Goal: Task Accomplishment & Management: Use online tool/utility

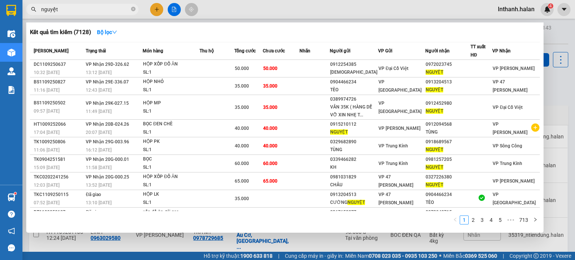
click at [81, 12] on input "nguyệt" at bounding box center [85, 9] width 88 height 8
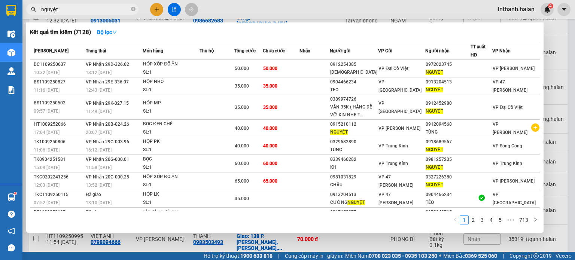
click at [81, 12] on input "nguyệt" at bounding box center [85, 9] width 88 height 8
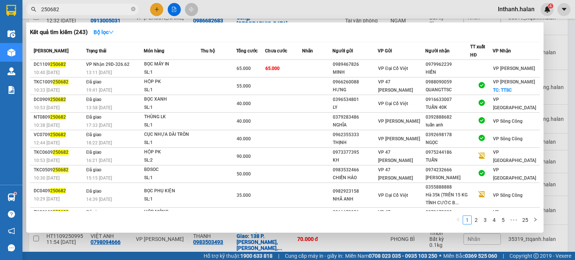
click at [103, 7] on input "250682" at bounding box center [85, 9] width 88 height 8
paste input "DC1109250913"
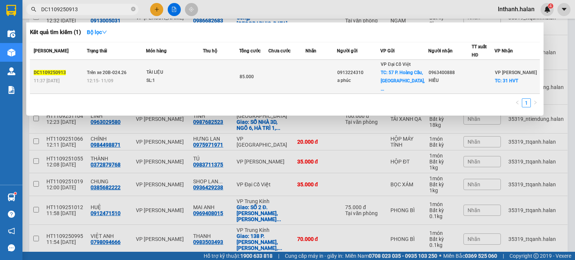
type input "DC1109250913"
click at [199, 77] on div "SL: 1" at bounding box center [174, 81] width 56 height 8
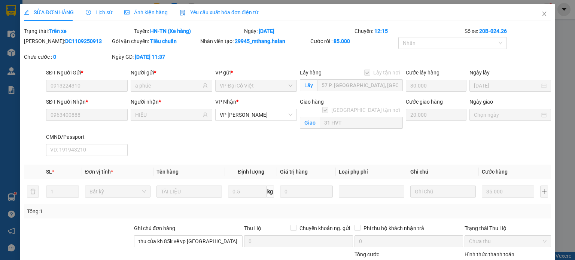
type input "0913224310"
type input "a phúc"
checkbox input "true"
type input "57 P. Hoàng Cầu, Chợ Dừa, Đống Đa, Hà Nội 100000, Việt Nam"
type input "30.000"
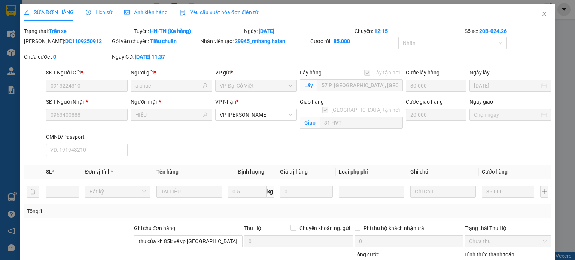
type input "0963400888"
type input "HIẾU"
checkbox input "true"
type input "31 HVT"
type input "20.000"
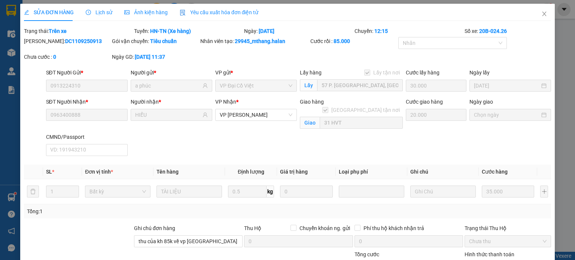
type input "thu của kh 85k về vp hà lan"
type input "85.000"
click at [541, 16] on icon "close" at bounding box center [544, 14] width 6 height 6
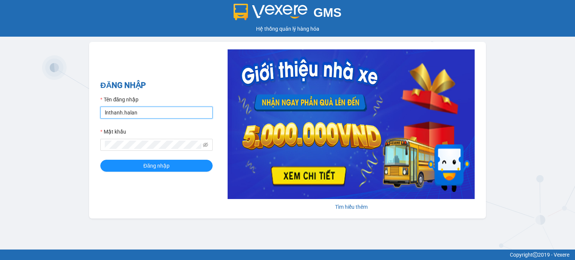
drag, startPoint x: 0, startPoint y: 0, endPoint x: 139, endPoint y: 116, distance: 180.7
click at [139, 116] on input "lnthanh.halan" at bounding box center [156, 113] width 112 height 12
type input "ntiendung.halan"
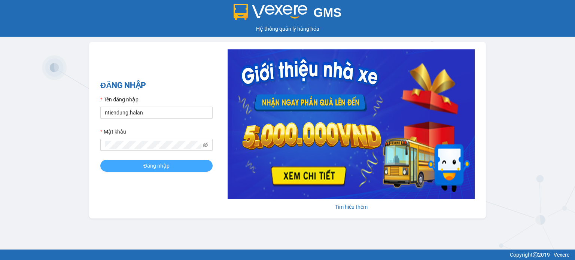
click at [154, 167] on span "Đăng nhập" at bounding box center [156, 166] width 26 height 8
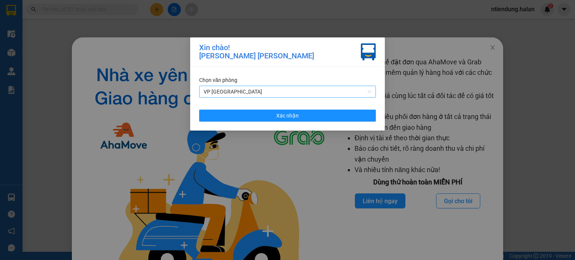
click at [268, 93] on span "VP [GEOGRAPHIC_DATA]" at bounding box center [288, 91] width 168 height 11
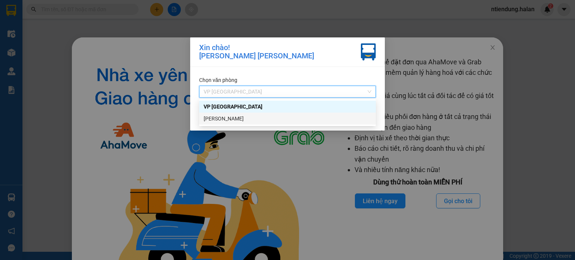
click at [228, 118] on div "[PERSON_NAME]" at bounding box center [288, 119] width 168 height 8
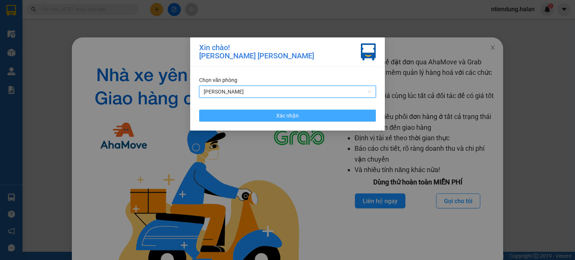
click at [261, 113] on button "Xác nhận" at bounding box center [287, 116] width 177 height 12
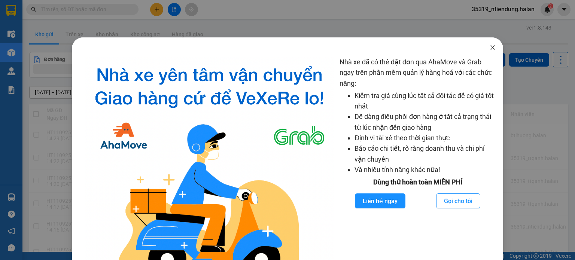
click at [490, 49] on icon "close" at bounding box center [493, 48] width 6 height 6
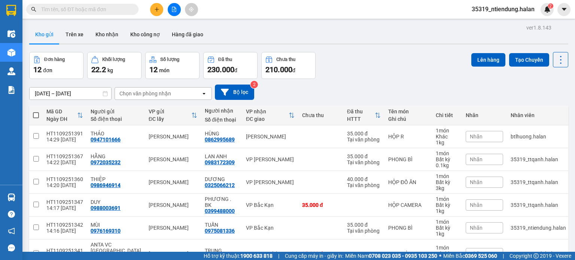
click at [169, 95] on div "Chọn văn phòng nhận" at bounding box center [145, 93] width 52 height 7
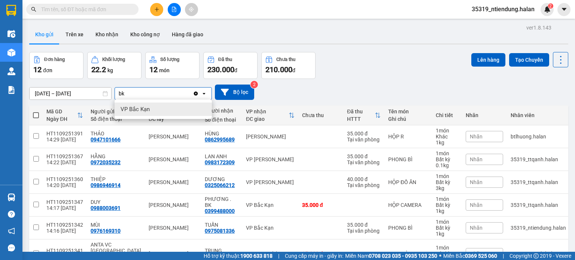
type input "bk"
click at [156, 110] on div "VP Bắc Kạn" at bounding box center [163, 109] width 97 height 13
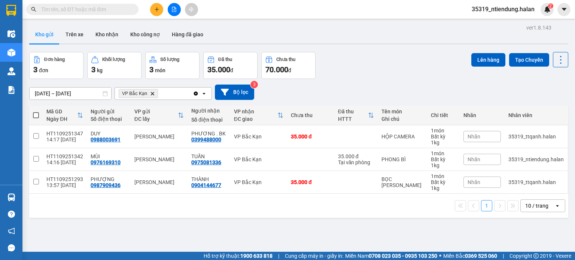
click at [35, 116] on span at bounding box center [36, 115] width 6 height 6
click at [36, 112] on input "checkbox" at bounding box center [36, 112] width 0 height 0
checkbox input "true"
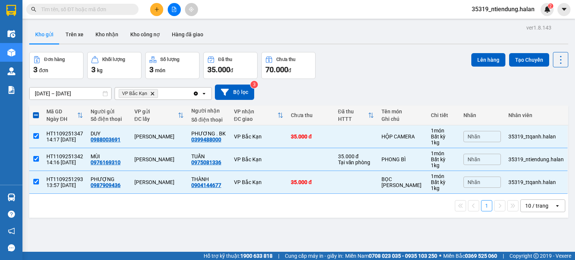
click at [485, 52] on div "Lên hàng Tạo Chuyến" at bounding box center [519, 59] width 97 height 15
click at [485, 57] on button "Lên hàng" at bounding box center [488, 59] width 34 height 13
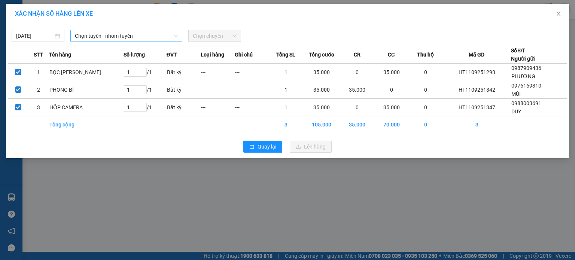
click at [116, 33] on span "Chọn tuyến - nhóm tuyến" at bounding box center [126, 35] width 103 height 11
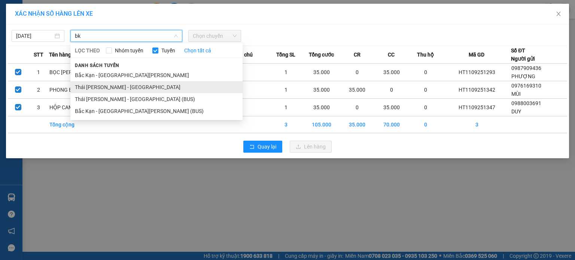
type input "bk"
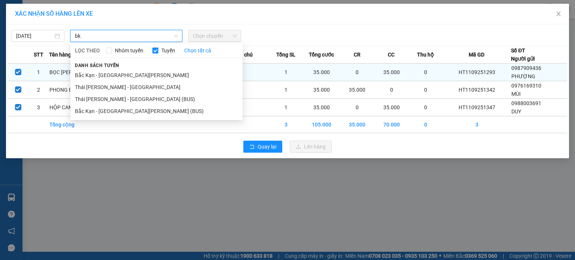
drag, startPoint x: 101, startPoint y: 84, endPoint x: 138, endPoint y: 71, distance: 39.0
click at [101, 84] on li "Thái [PERSON_NAME] - [GEOGRAPHIC_DATA]" at bounding box center [156, 87] width 172 height 12
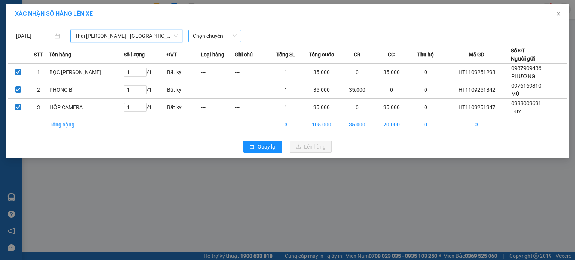
click at [200, 39] on span "Chọn chuyến" at bounding box center [215, 35] width 44 height 11
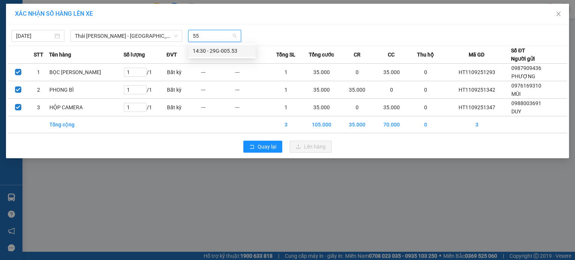
type input "553"
click at [205, 54] on div "14:30 - 29G-005.53" at bounding box center [222, 51] width 58 height 8
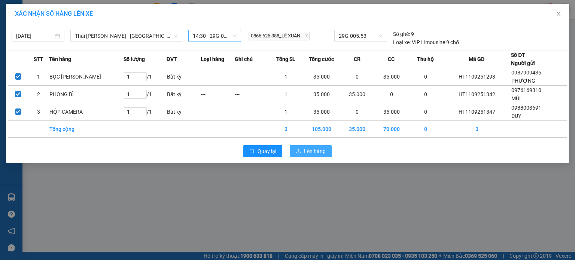
click at [310, 149] on span "Lên hàng" at bounding box center [315, 151] width 22 height 8
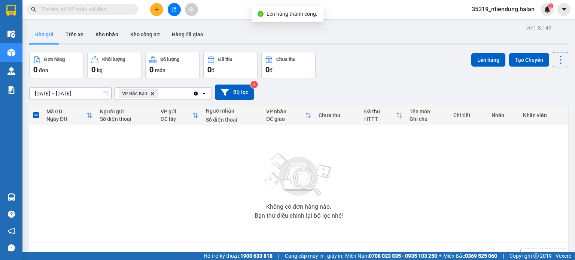
click at [197, 96] on icon "Clear all" at bounding box center [196, 94] width 6 height 6
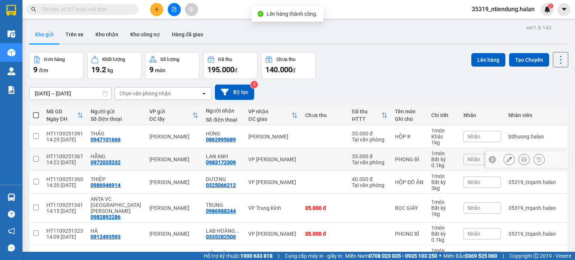
scroll to position [108, 0]
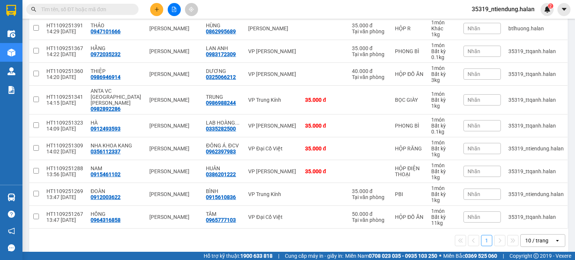
click at [555, 238] on icon "open" at bounding box center [558, 241] width 6 height 6
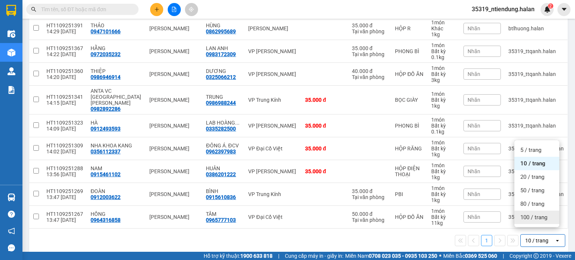
click at [543, 221] on div "100 / trang" at bounding box center [536, 217] width 45 height 13
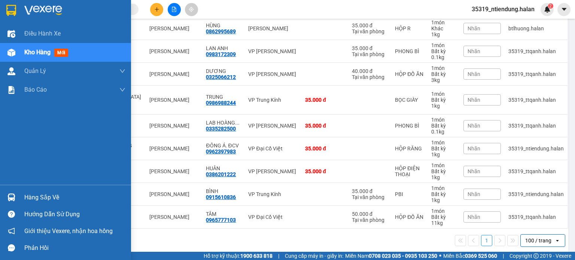
click at [9, 199] on img at bounding box center [11, 198] width 8 height 8
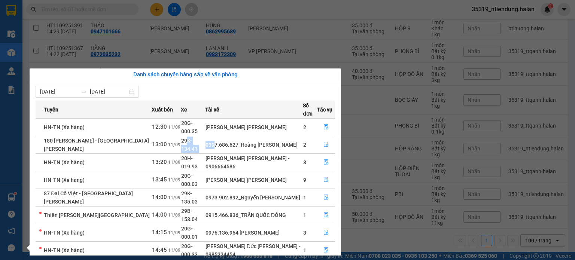
drag, startPoint x: 189, startPoint y: 133, endPoint x: 223, endPoint y: 133, distance: 34.4
click at [219, 136] on tr "180 [PERSON_NAME] - [GEOGRAPHIC_DATA][PERSON_NAME] 13:00 [DATE] 29K-134.41 0397…" at bounding box center [186, 145] width 300 height 18
click at [228, 141] on div "0397.686.627_Hoàng [PERSON_NAME]" at bounding box center [254, 145] width 97 height 8
drag, startPoint x: 196, startPoint y: 147, endPoint x: 217, endPoint y: 147, distance: 21.0
click at [212, 154] on tr "HN-TN (Xe hàng) 13:20 [DATE] 20H-019.93 [PERSON_NAME] [PERSON_NAME] - 090666458…" at bounding box center [186, 163] width 300 height 18
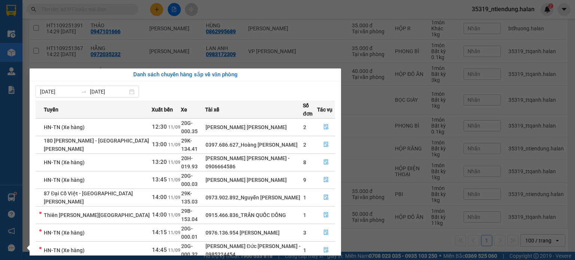
click at [217, 154] on div "[PERSON_NAME] [PERSON_NAME] - 0906664586" at bounding box center [254, 162] width 97 height 16
drag, startPoint x: 198, startPoint y: 161, endPoint x: 218, endPoint y: 167, distance: 20.8
click at [224, 171] on tr "HN-TN (Xe hàng) 13:45 [DATE] 20G-000.03 [PERSON_NAME] [PERSON_NAME] 9" at bounding box center [186, 180] width 300 height 18
click at [218, 189] on td "0973.902.892_Nguyễn [PERSON_NAME]" at bounding box center [254, 198] width 98 height 18
drag, startPoint x: 195, startPoint y: 174, endPoint x: 218, endPoint y: 173, distance: 22.9
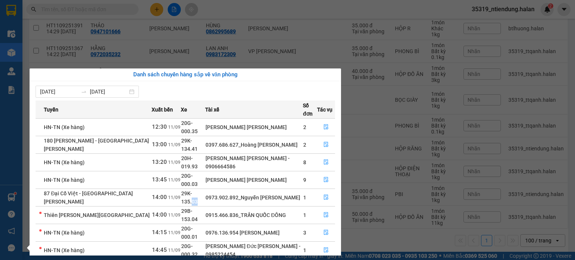
click at [214, 189] on tr "87 Đại Cồ Việt - [GEOGRAPHIC_DATA][PERSON_NAME] 14:00 [DATE] 29K-135.03 0973.90…" at bounding box center [186, 198] width 300 height 18
drag, startPoint x: 228, startPoint y: 173, endPoint x: 230, endPoint y: 161, distance: 12.1
click at [228, 194] on div "0973.902.892_Nguyễn [PERSON_NAME]" at bounding box center [254, 198] width 97 height 8
click at [236, 154] on td "[PERSON_NAME] [PERSON_NAME] - 0906664586" at bounding box center [254, 163] width 98 height 18
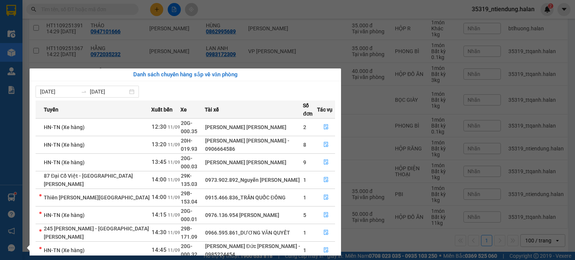
click at [12, 199] on div "Điều [PERSON_NAME] xe Kho hàng mới [PERSON_NAME] [PERSON_NAME] [PERSON_NAME] lý…" at bounding box center [11, 130] width 22 height 260
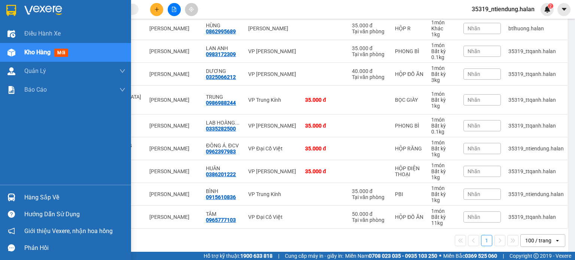
click at [12, 199] on img at bounding box center [11, 198] width 8 height 8
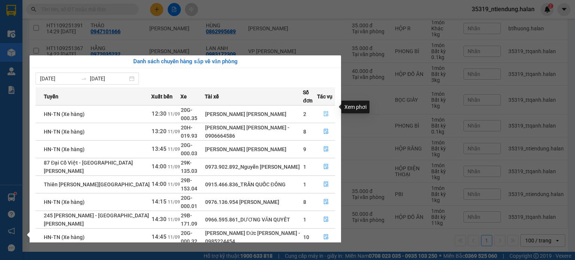
click at [328, 108] on button "button" at bounding box center [326, 114] width 17 height 12
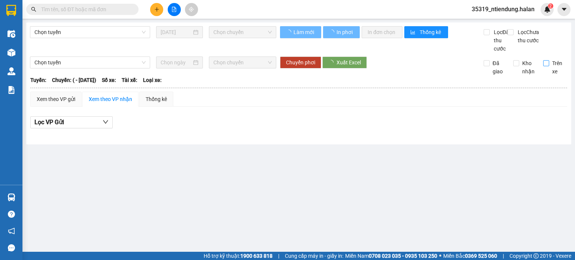
click at [552, 76] on span "Trên xe" at bounding box center [558, 67] width 18 height 16
click at [549, 66] on input "Trên xe" at bounding box center [546, 63] width 6 height 6
checkbox input "true"
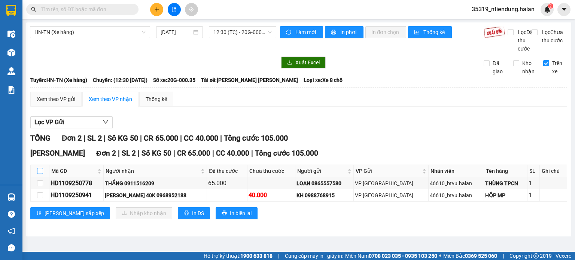
click at [42, 174] on input "checkbox" at bounding box center [40, 171] width 6 height 6
checkbox input "true"
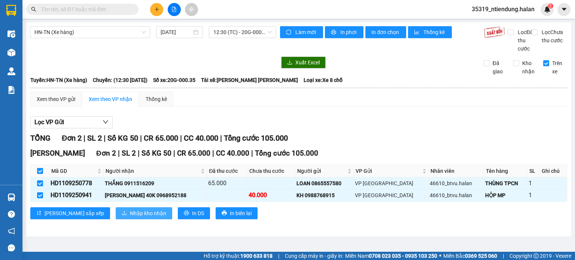
click at [130, 218] on span "Nhập kho nhận" at bounding box center [148, 213] width 36 height 8
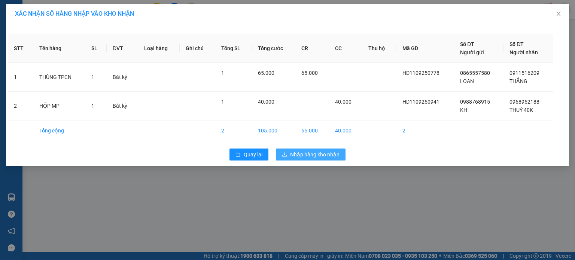
click at [307, 151] on span "Nhập hàng kho nhận" at bounding box center [314, 155] width 49 height 8
